Goal: Information Seeking & Learning: Learn about a topic

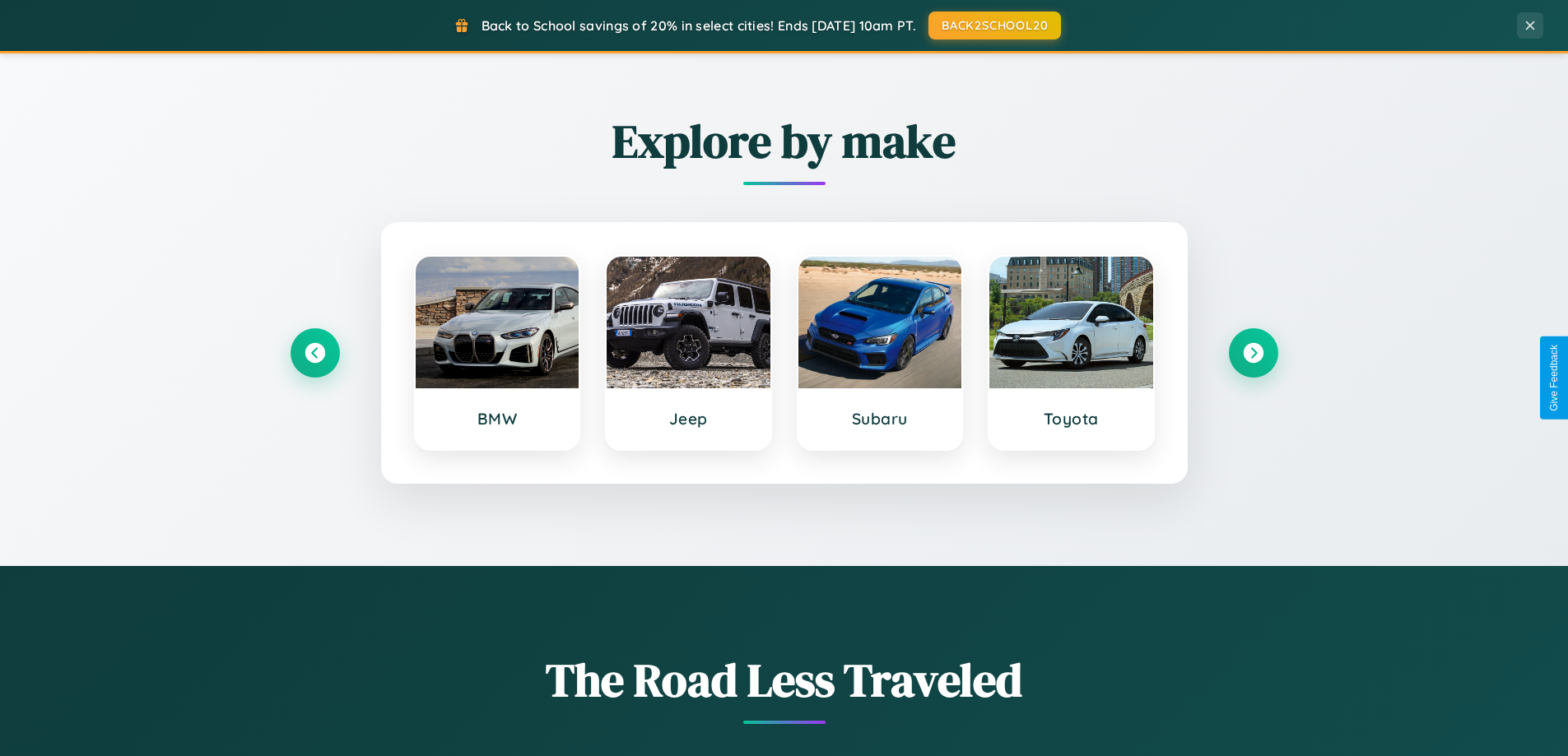
scroll to position [3167, 0]
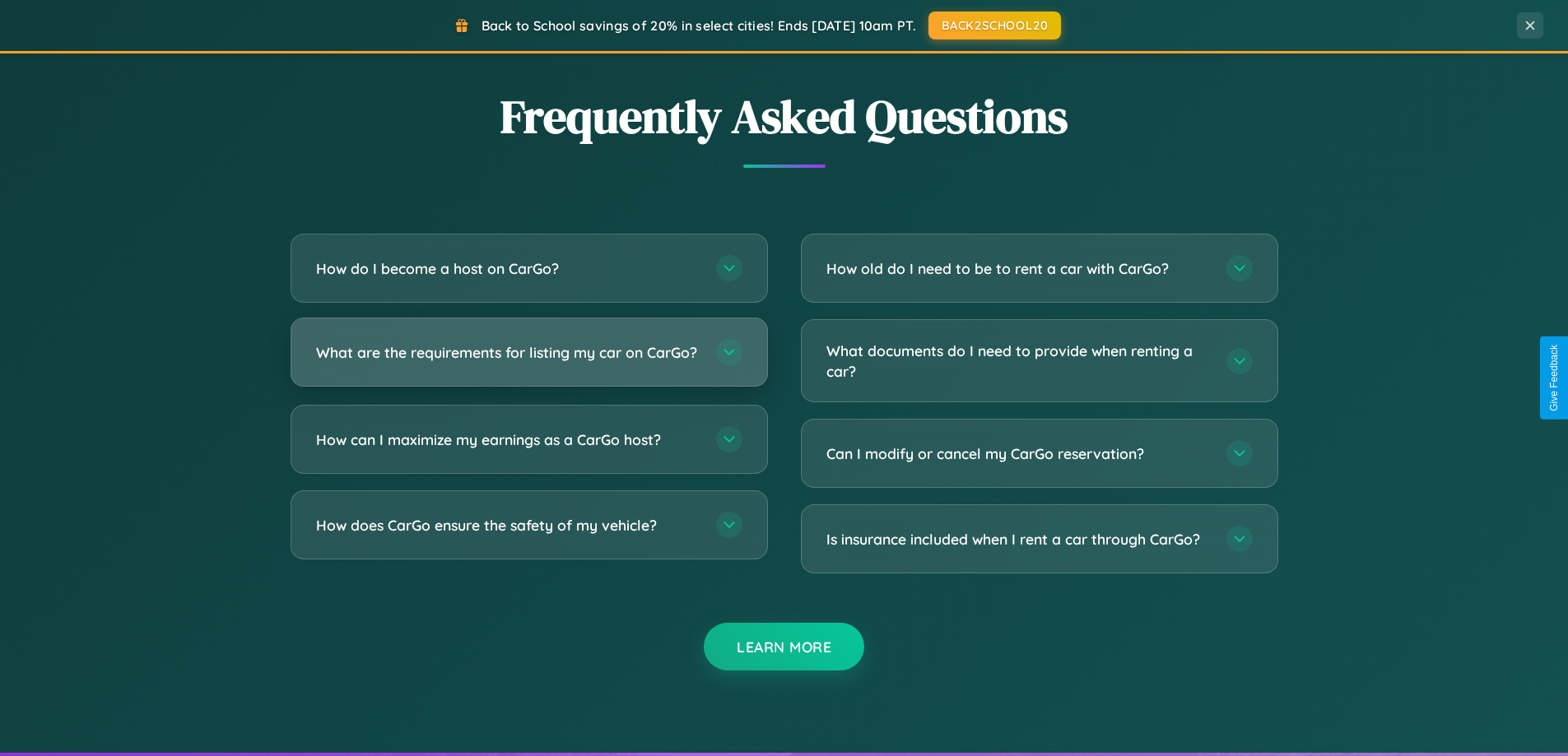
click at [529, 359] on h3 "What are the requirements for listing my car on CarGo?" at bounding box center [508, 352] width 384 height 21
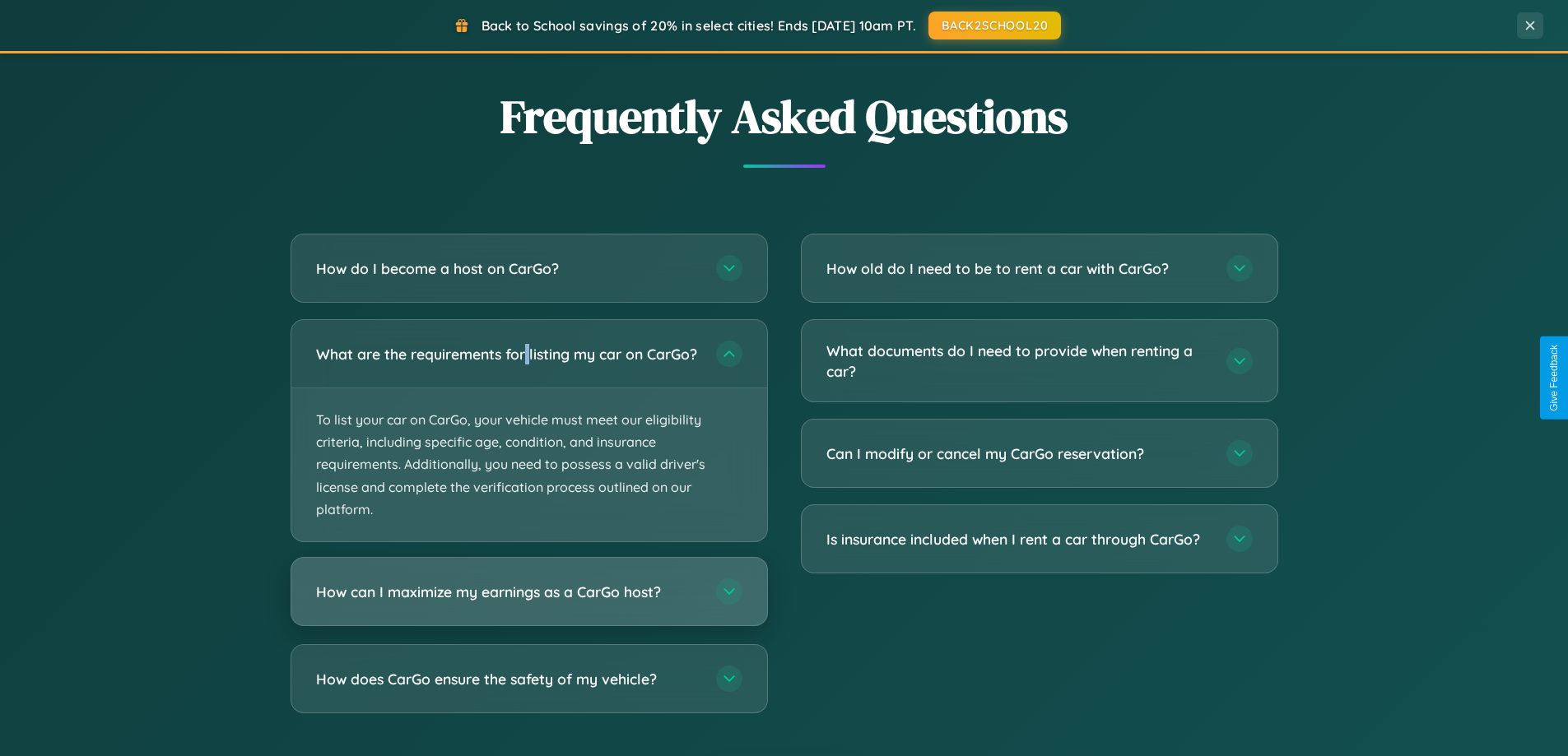
click at [529, 603] on h3 "How can I maximize my earnings as a CarGo host?" at bounding box center [508, 592] width 384 height 21
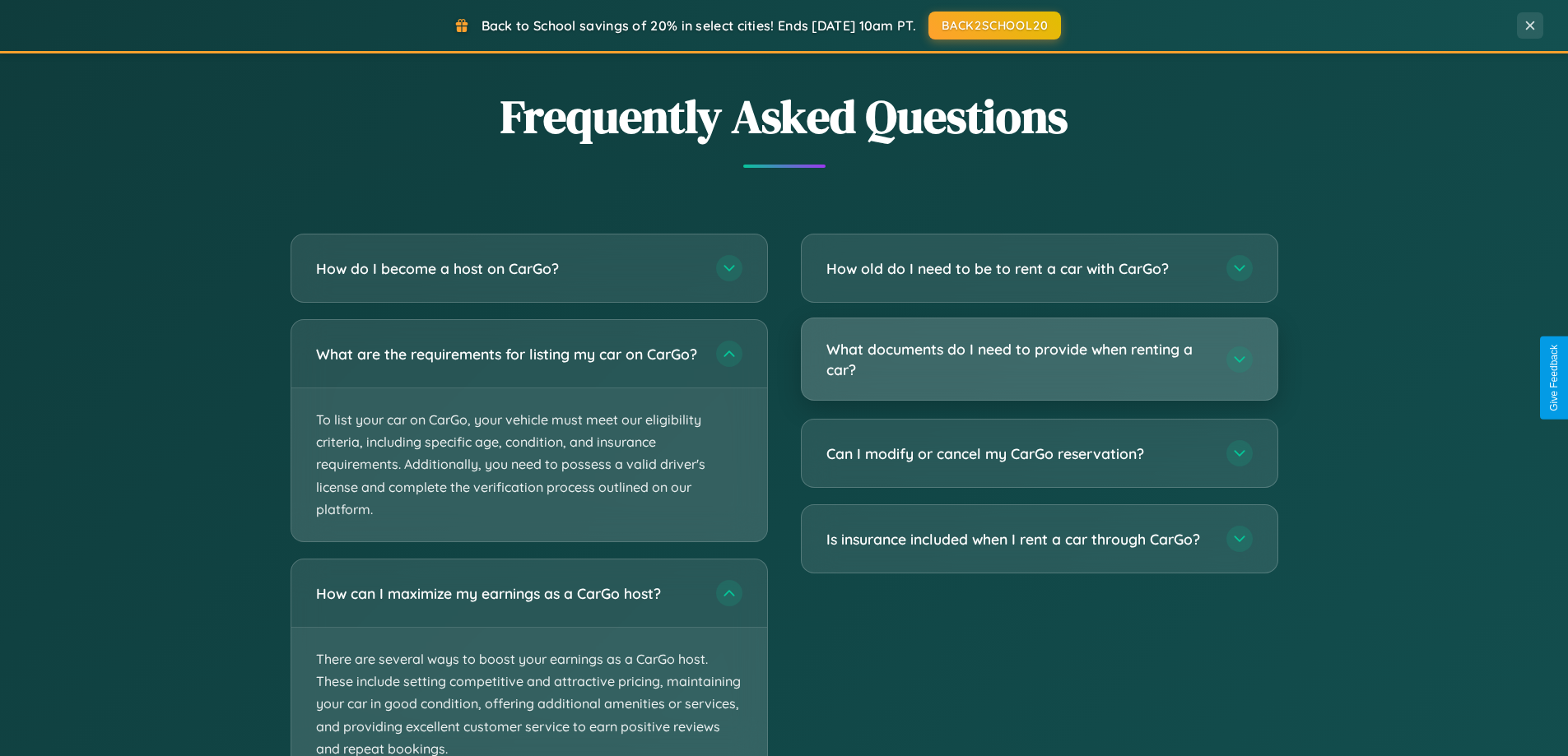
click at [1038, 360] on h3 "What documents do I need to provide when renting a car?" at bounding box center [1018, 359] width 384 height 41
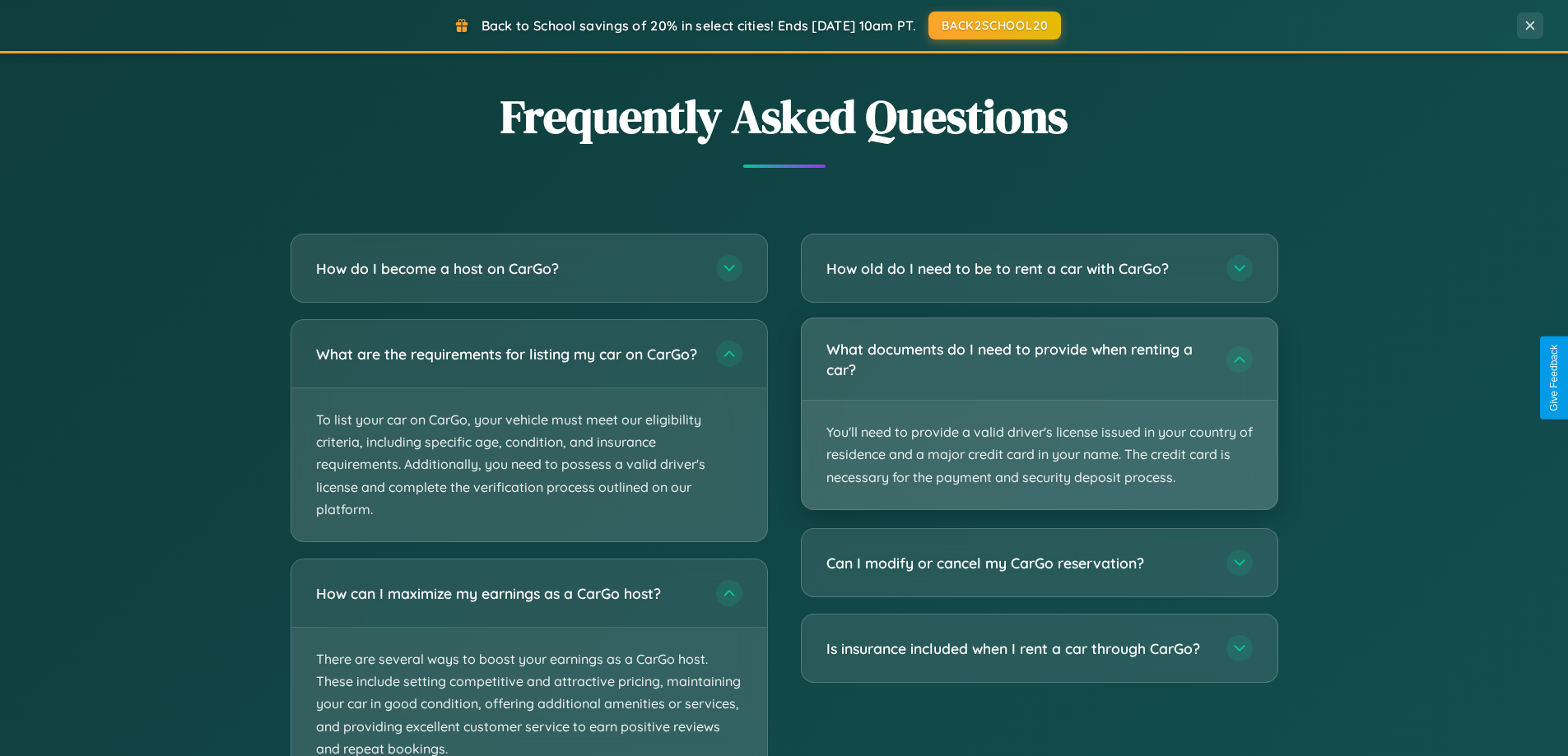
click at [1038, 413] on p "You'll need to provide a valid driver's license issued in your country of resid…" at bounding box center [1039, 455] width 476 height 109
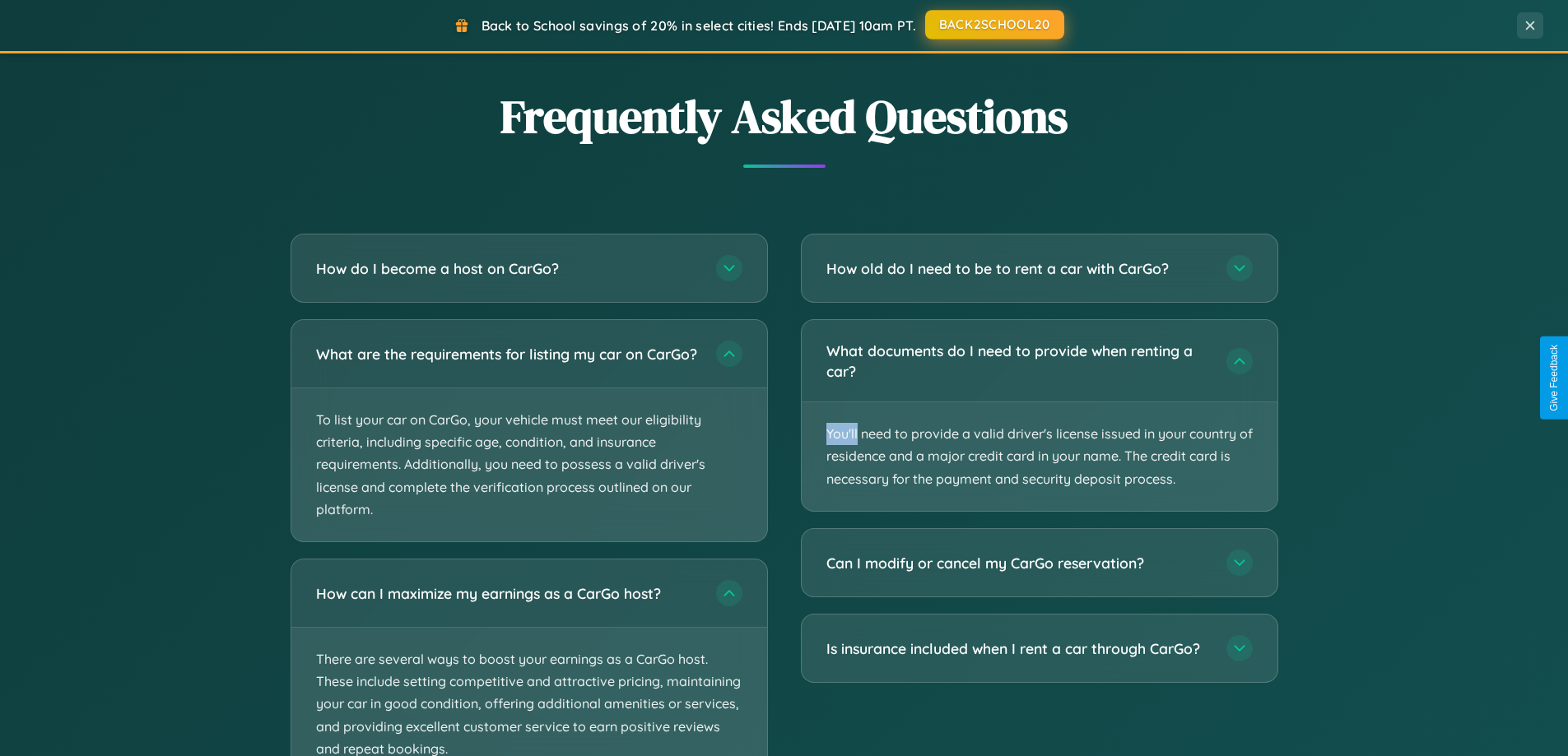
click at [993, 25] on button "BACK2SCHOOL20" at bounding box center [994, 24] width 139 height 29
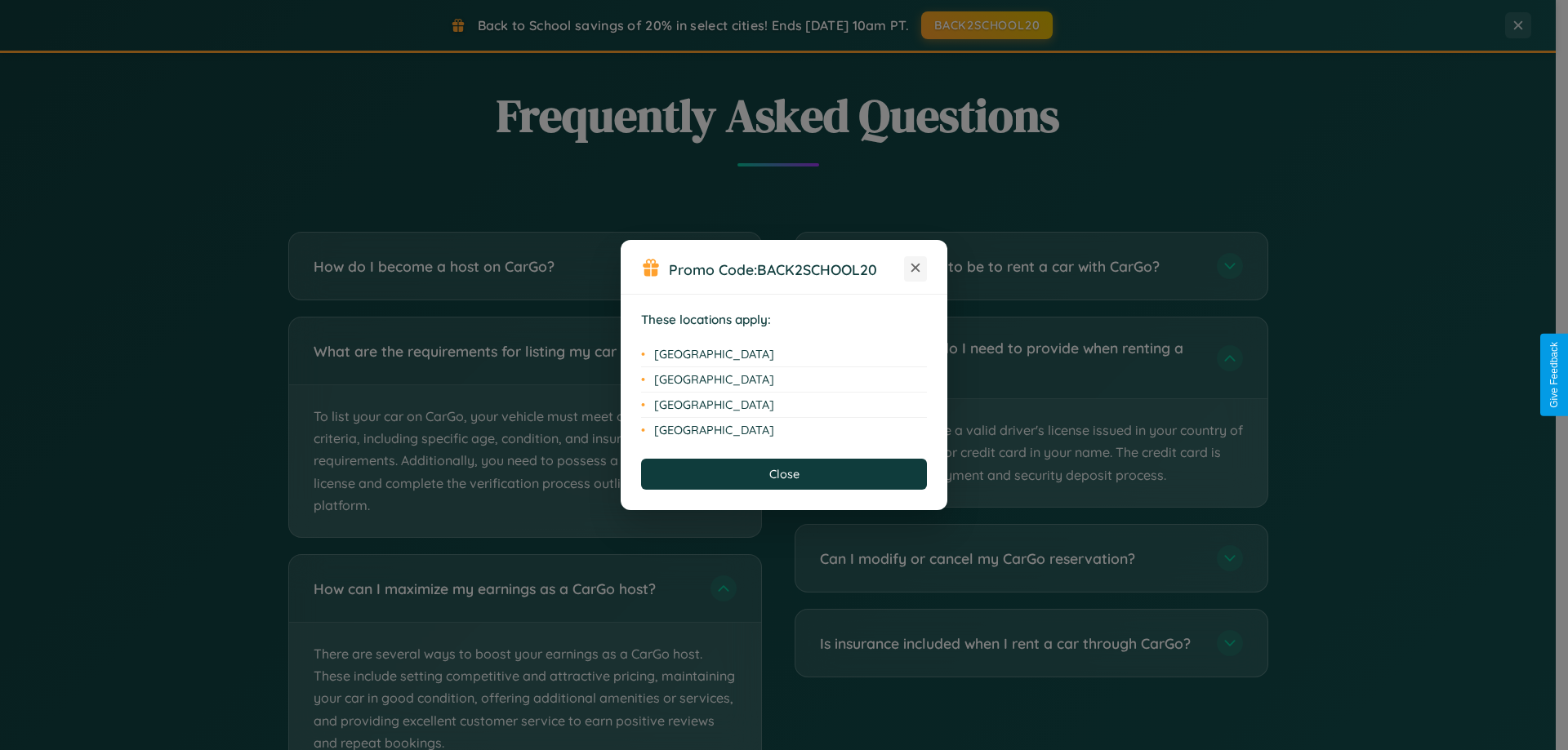
click at [916, 269] on icon at bounding box center [916, 269] width 9 height 9
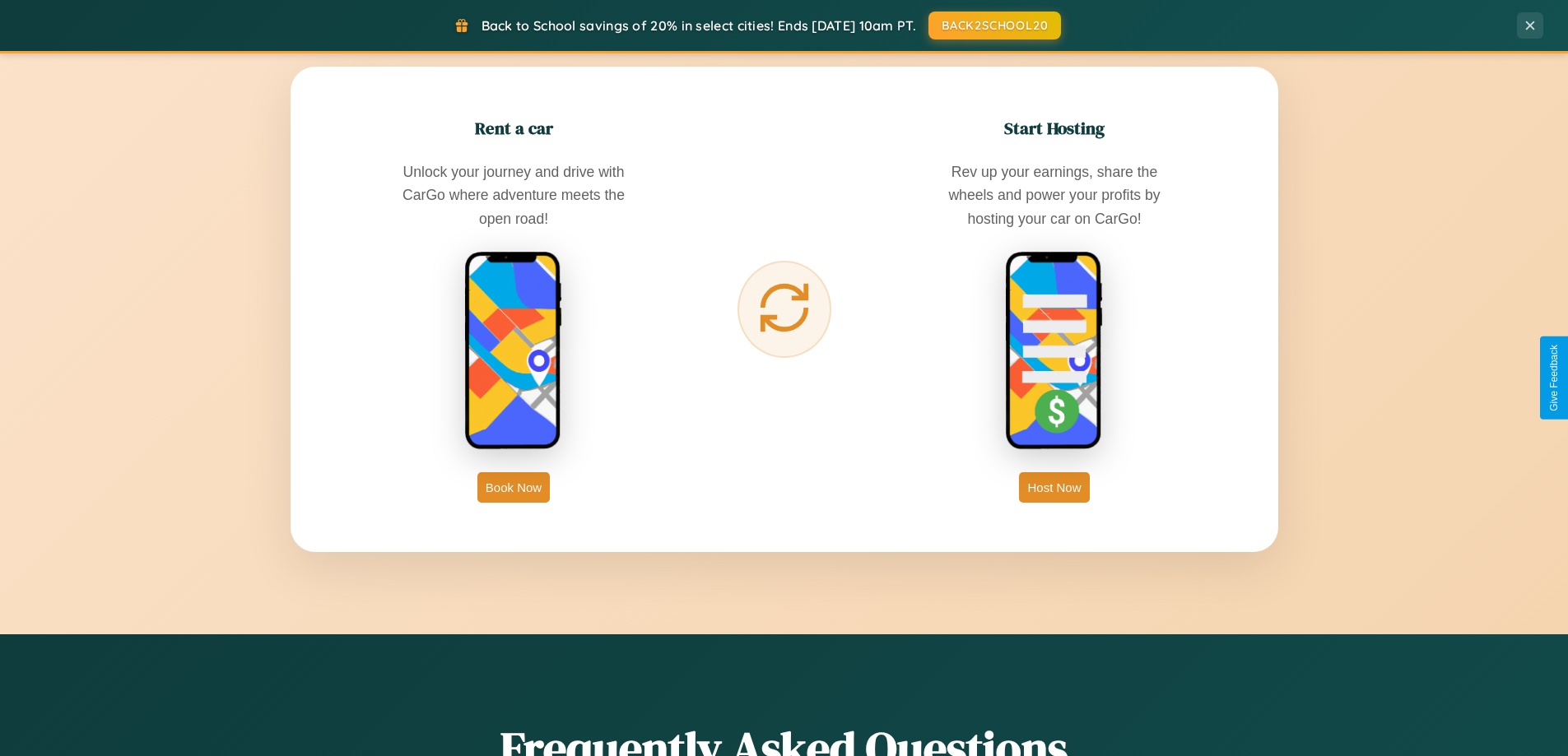
scroll to position [0, 0]
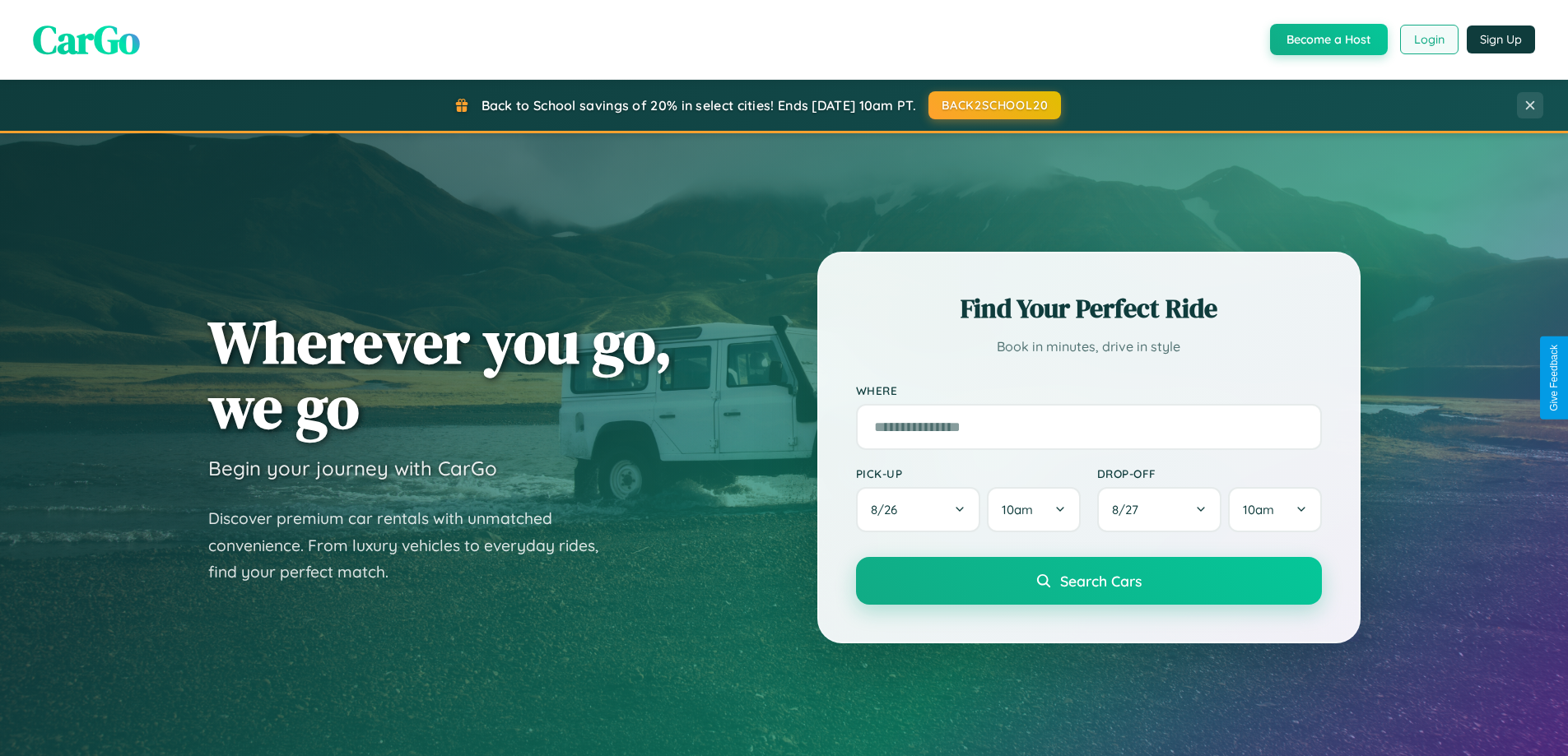
click at [1428, 40] on button "Login" at bounding box center [1430, 39] width 59 height 29
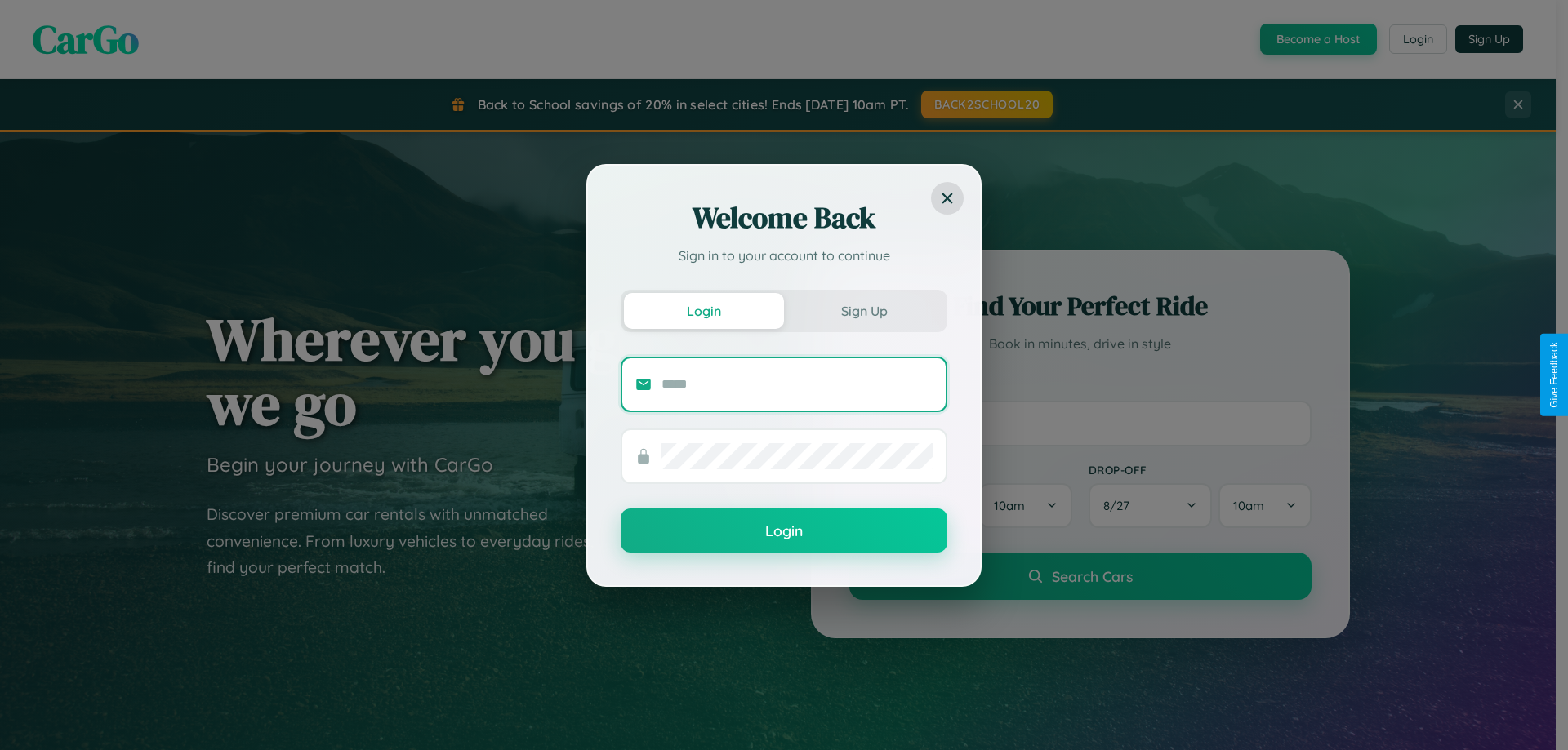
click at [797, 383] on input "text" at bounding box center [797, 384] width 271 height 26
type input "**********"
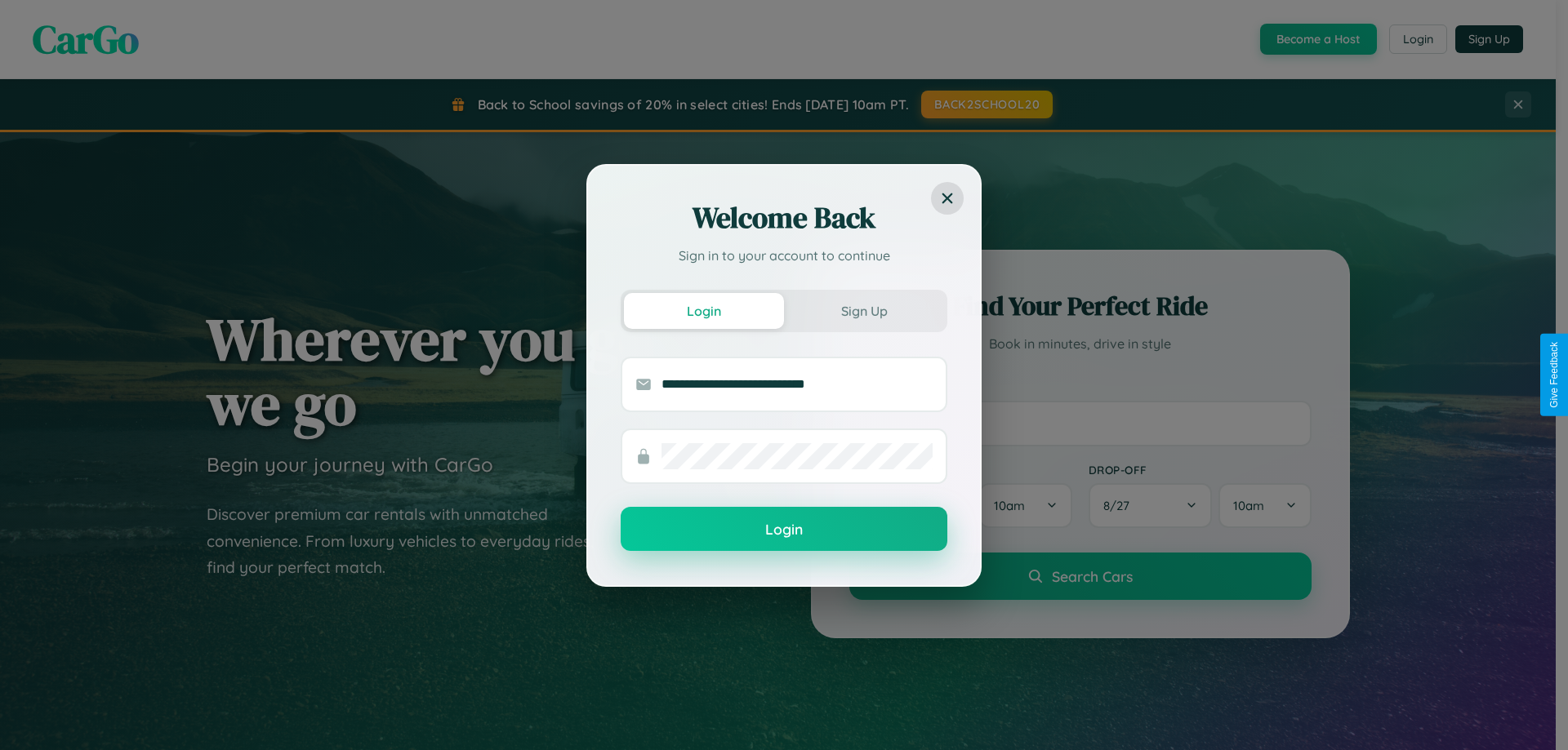
click at [784, 529] on button "Login" at bounding box center [783, 528] width 326 height 44
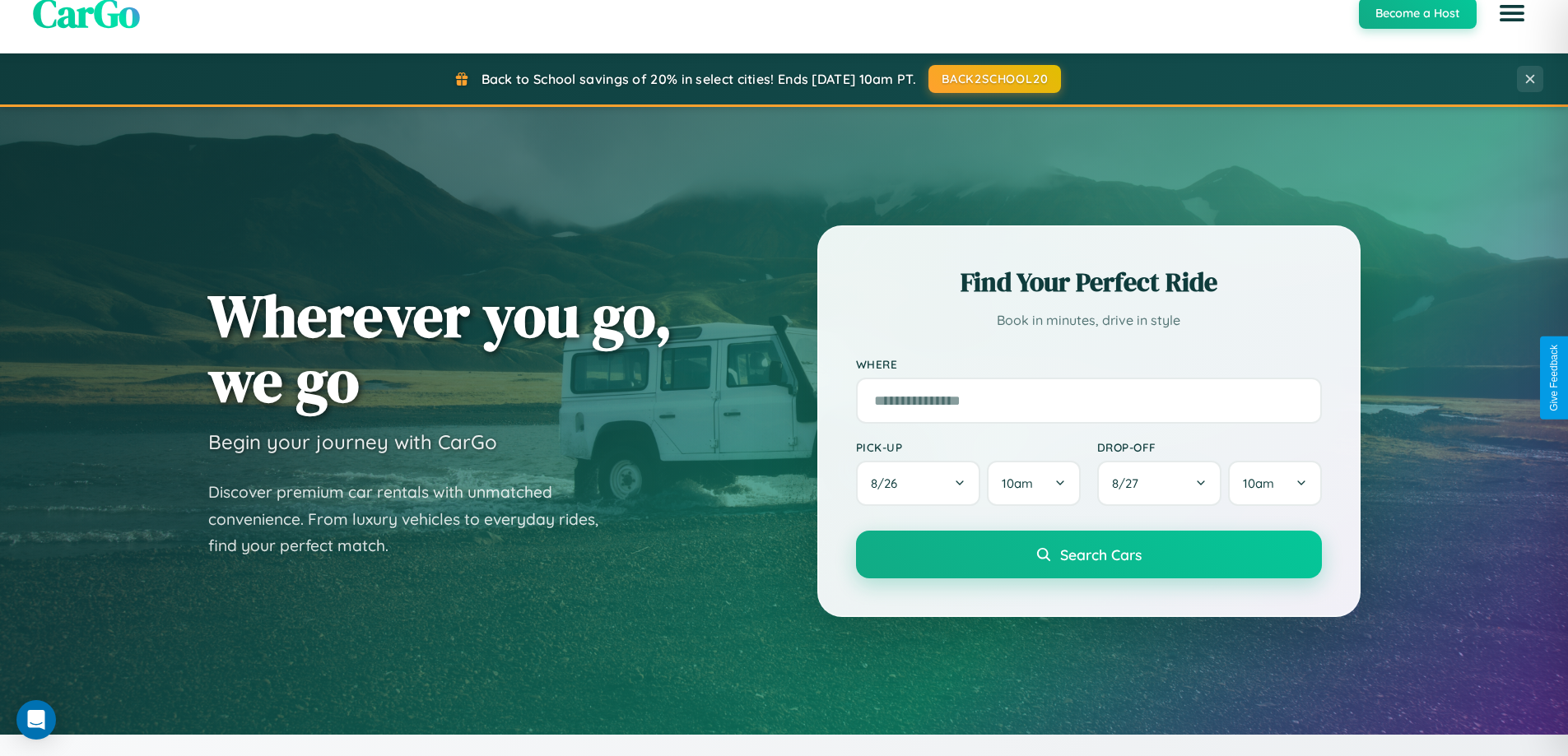
scroll to position [710, 0]
